Goal: Task Accomplishment & Management: Manage account settings

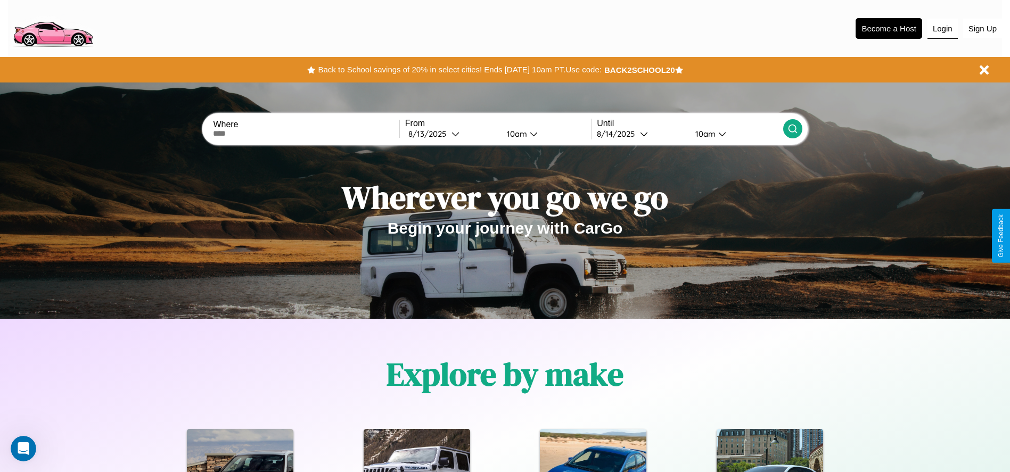
click at [942, 28] on button "Login" at bounding box center [942, 29] width 30 height 20
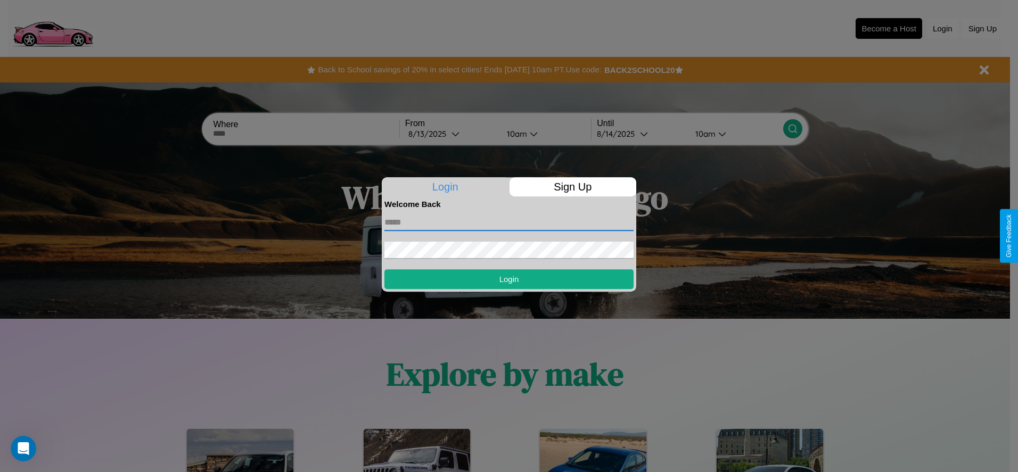
click at [509, 222] on input "text" at bounding box center [508, 222] width 249 height 17
type input "**********"
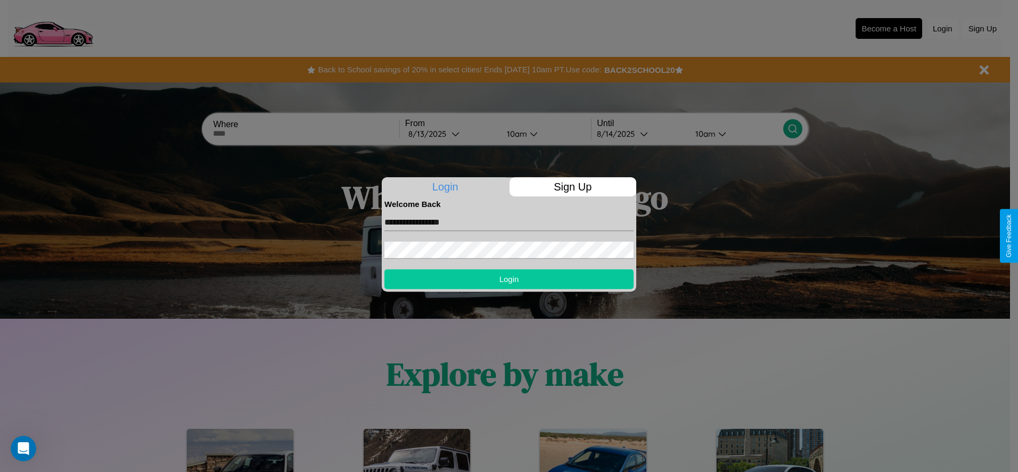
click at [509, 279] on button "Login" at bounding box center [508, 279] width 249 height 20
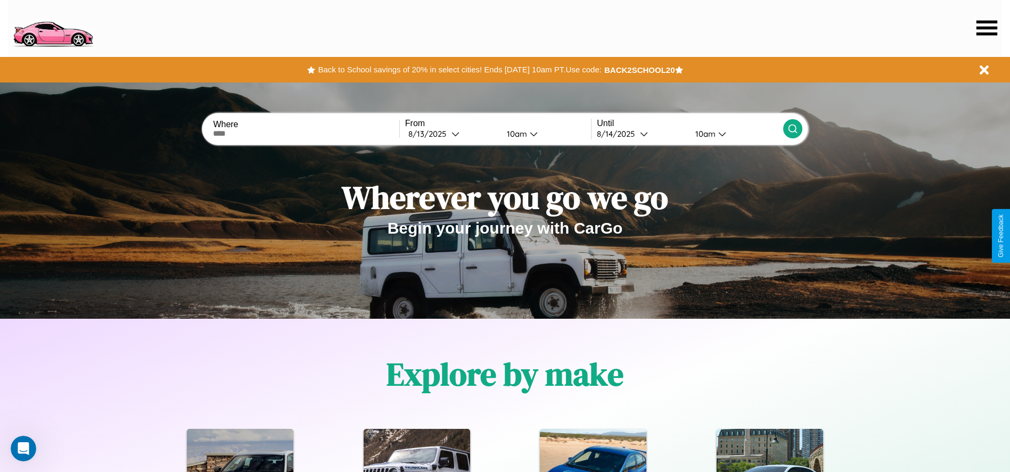
click at [986, 28] on icon at bounding box center [986, 27] width 21 height 15
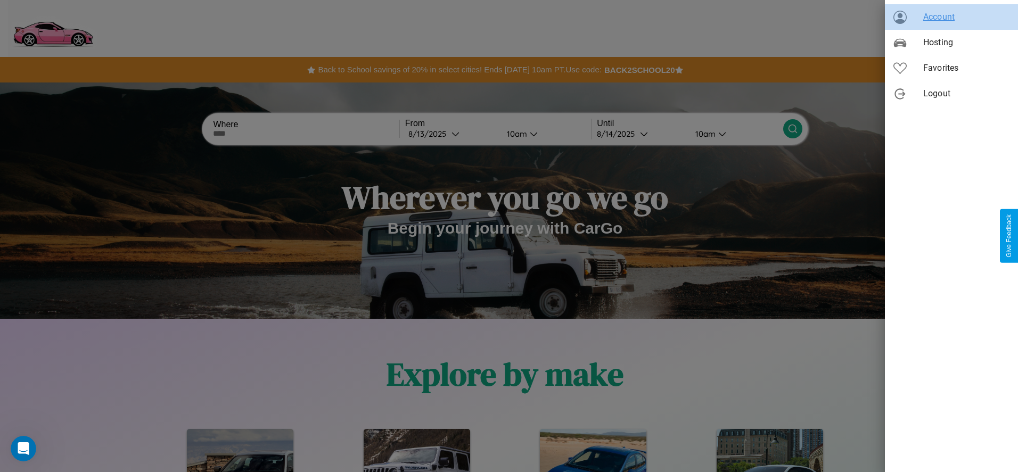
click at [951, 17] on span "Account" at bounding box center [966, 17] width 86 height 13
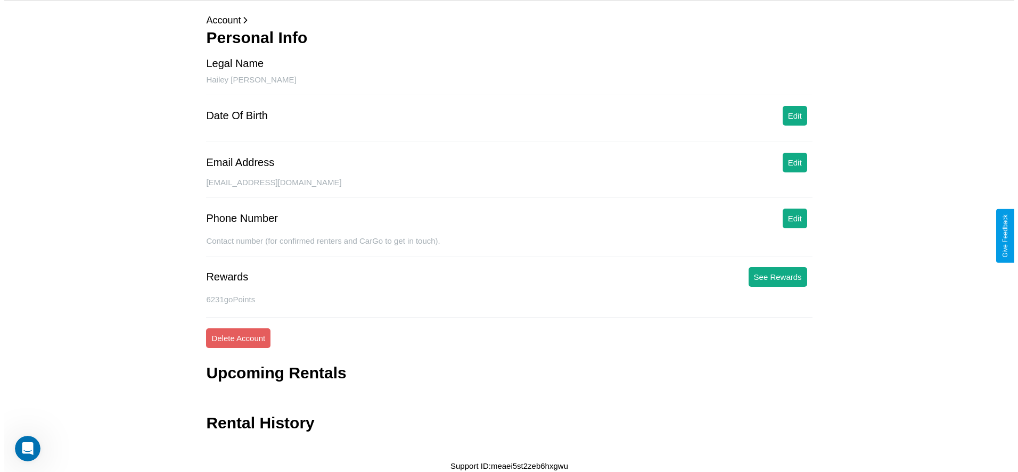
scroll to position [43, 0]
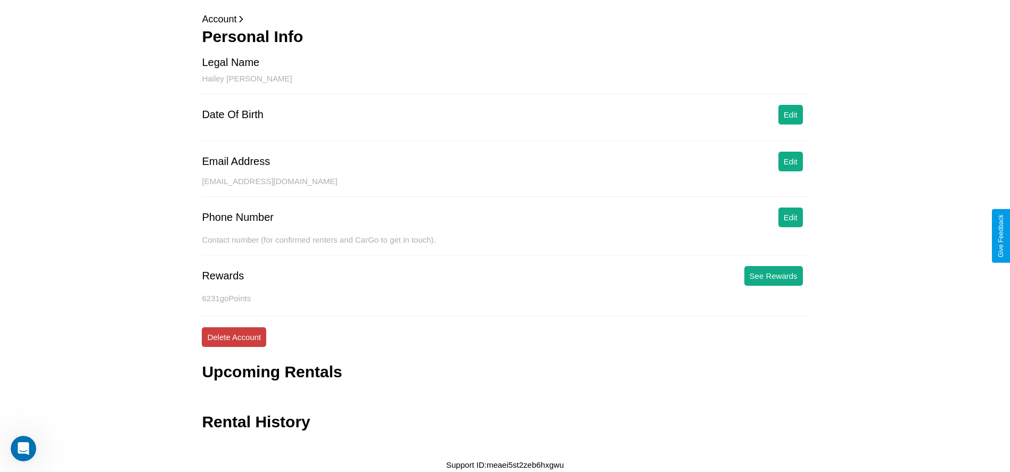
click at [234, 337] on button "Delete Account" at bounding box center [234, 337] width 64 height 20
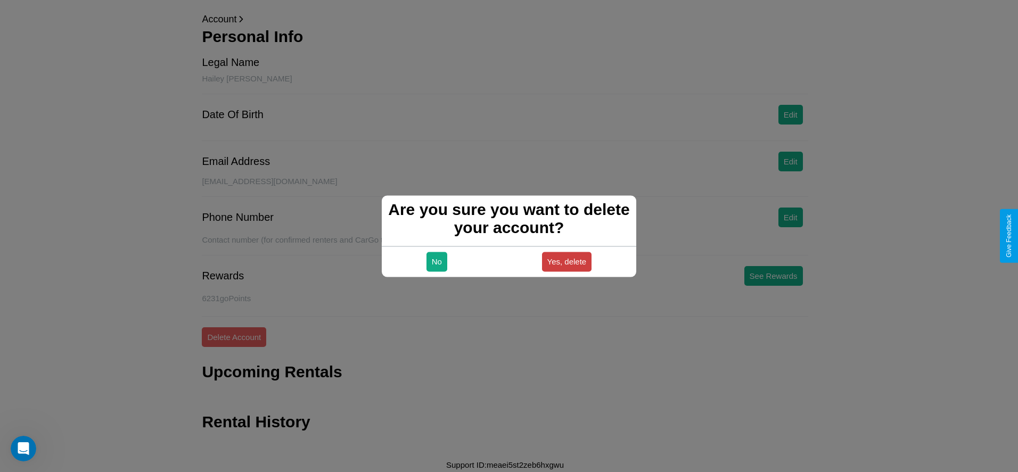
click at [566, 261] on button "Yes, delete" at bounding box center [567, 262] width 50 height 20
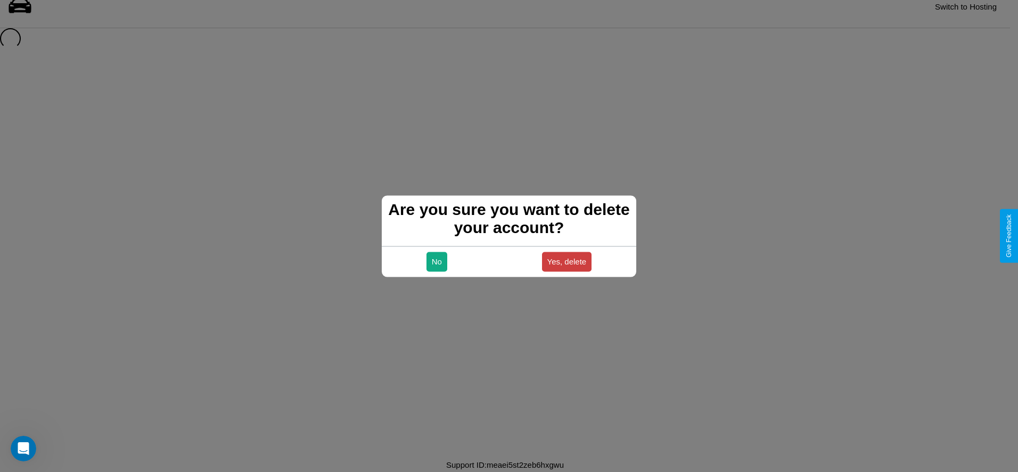
scroll to position [14, 0]
